Goal: Transaction & Acquisition: Purchase product/service

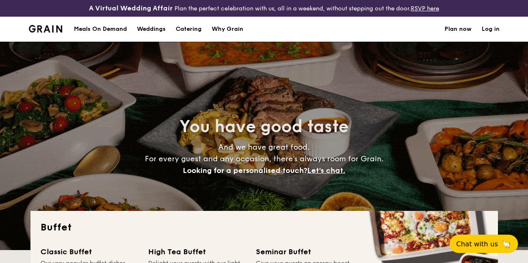
select select
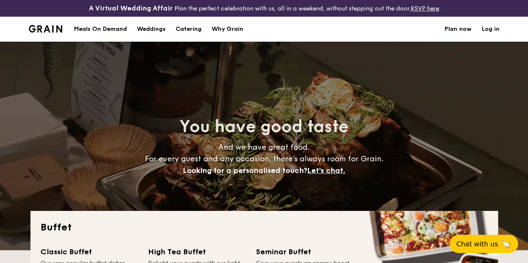
click at [106, 37] on div "Meals On Demand" at bounding box center [100, 29] width 53 height 25
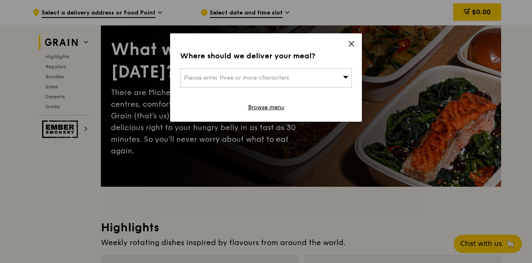
click at [291, 80] on div "Please enter three or more characters" at bounding box center [266, 77] width 172 height 19
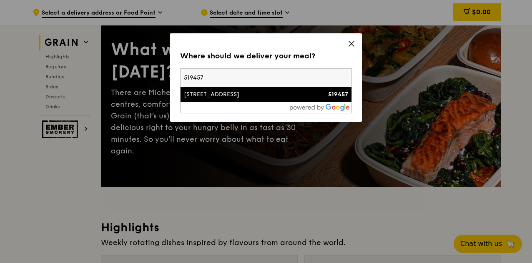
type input "519457"
click at [281, 90] on div "[STREET_ADDRESS]" at bounding box center [245, 94] width 123 height 8
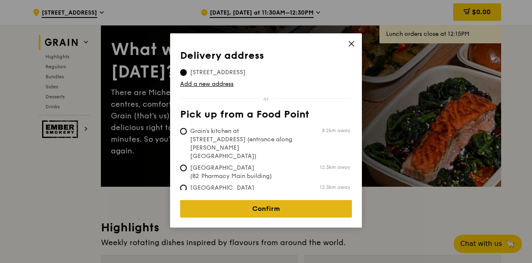
click at [291, 200] on link "Confirm" at bounding box center [266, 209] width 172 height 18
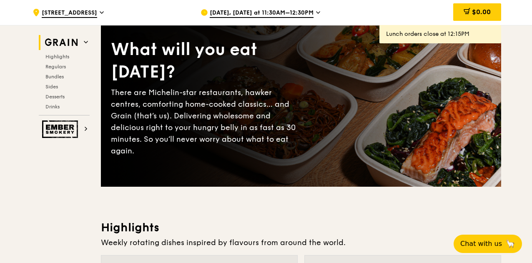
click at [283, 15] on span "[DATE], [DATE] at 11:30AM–12:30PM" at bounding box center [262, 13] width 104 height 9
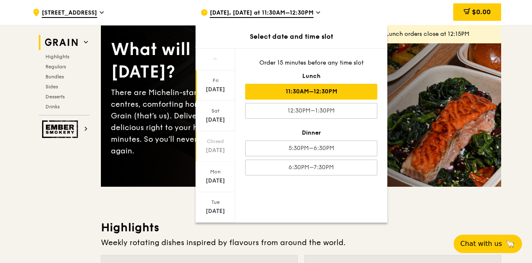
scroll to position [81, 0]
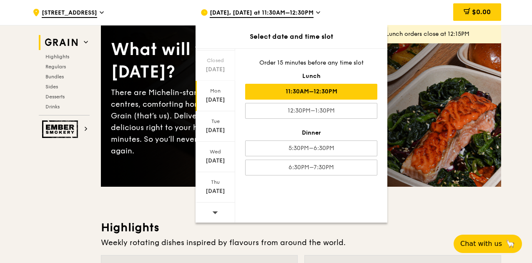
click at [218, 97] on div "[DATE]" at bounding box center [215, 100] width 37 height 8
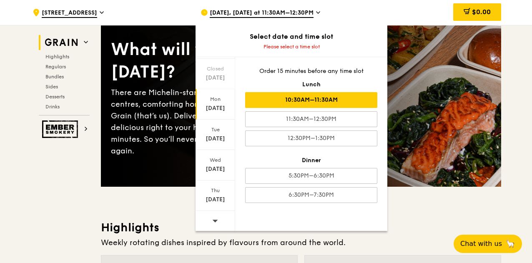
click at [335, 101] on div "10:30AM–11:30AM" at bounding box center [311, 100] width 132 height 16
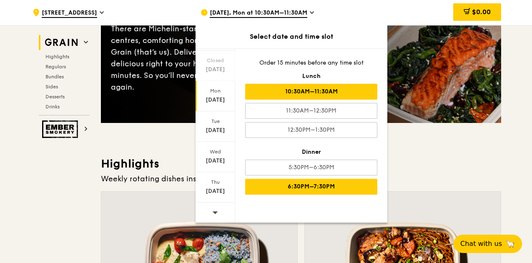
scroll to position [0, 0]
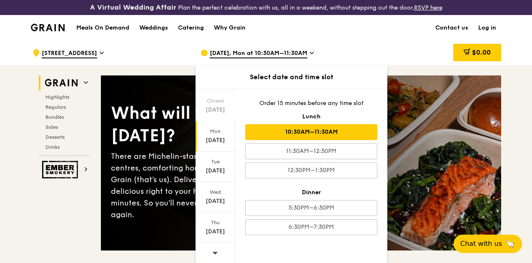
click at [385, 56] on div "$0.00" at bounding box center [434, 52] width 134 height 25
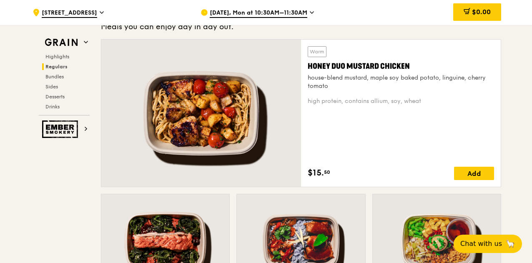
scroll to position [542, 0]
